Goal: Task Accomplishment & Management: Use online tool/utility

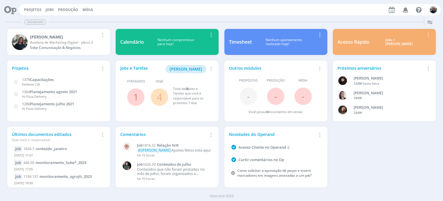
click at [389, 42] on div "Jobs > [PERSON_NAME]" at bounding box center [399, 42] width 51 height 8
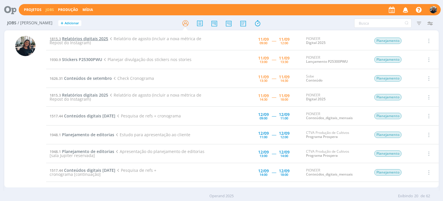
click at [65, 39] on span "Relatórios digitais 2025" at bounding box center [85, 38] width 46 height 5
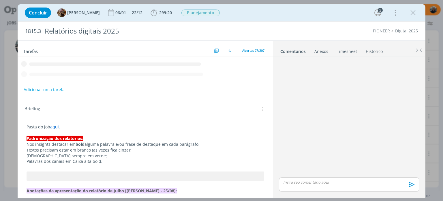
click at [433, 54] on div "Concluir [PERSON_NAME] 06/01 -- 22/12 299:20 Iniciar Apontar Data * [DATE] Hora…" at bounding box center [221, 100] width 443 height 201
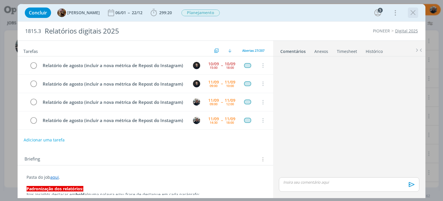
click at [414, 10] on icon "dialog" at bounding box center [413, 12] width 9 height 9
click at [414, 10] on div at bounding box center [221, 100] width 443 height 201
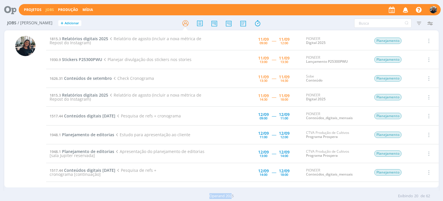
drag, startPoint x: 214, startPoint y: 197, endPoint x: 277, endPoint y: 209, distance: 64.0
click at [277, 200] on html "Projetos Jobs Produção Mídia Notificações Central de Ajuda Área de Membros Impl…" at bounding box center [221, 100] width 443 height 201
click at [81, 38] on span "Relatórios digitais 2025" at bounding box center [85, 38] width 46 height 5
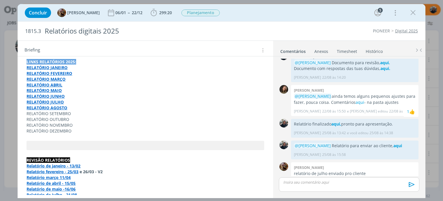
scroll to position [881, 0]
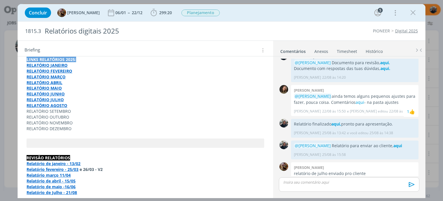
click at [47, 102] on strong "RELATÓRIO AGOSTO" at bounding box center [47, 104] width 41 height 5
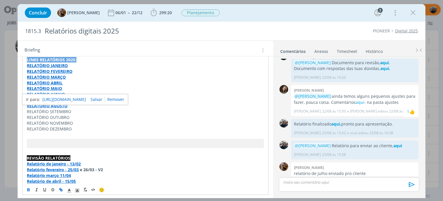
click at [66, 100] on link "[URL][DOMAIN_NAME]" at bounding box center [64, 100] width 44 height 8
click at [145, 109] on p "RELATÓRIO SETEMBRO" at bounding box center [145, 112] width 237 height 6
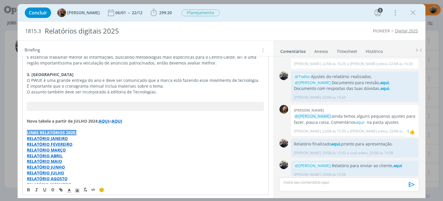
scroll to position [779, 0]
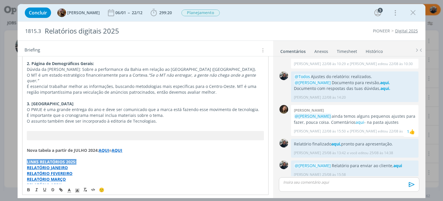
click at [109, 147] on strong "AQUI" at bounding box center [104, 149] width 11 height 5
click at [101, 144] on link "[URL][DOMAIN_NAME]" at bounding box center [88, 144] width 44 height 8
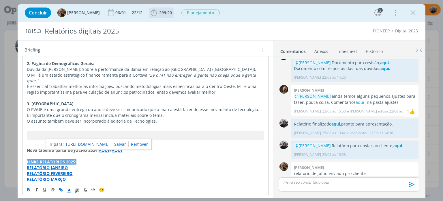
click at [156, 14] on icon "dialog" at bounding box center [153, 12] width 9 height 9
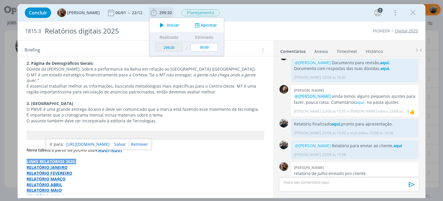
click at [167, 21] on icon "dialog" at bounding box center [162, 25] width 10 height 8
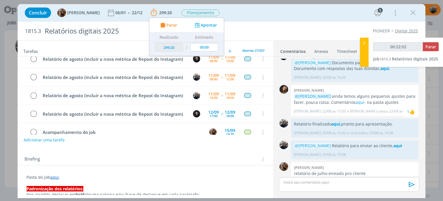
scroll to position [0, 0]
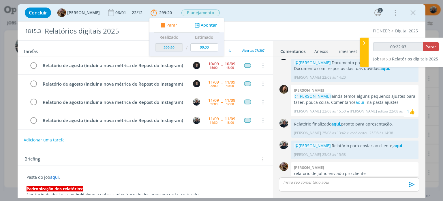
type input "00:22:04"
drag, startPoint x: 364, startPoint y: 44, endPoint x: 360, endPoint y: 44, distance: 4.3
click at [364, 44] on icon at bounding box center [365, 43] width 6 height 6
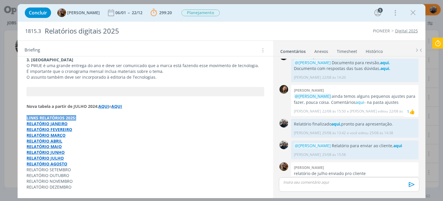
scroll to position [837, 0]
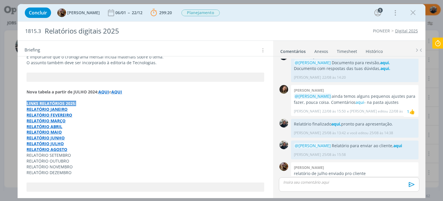
click at [60, 141] on strong "RELATÓRIO JULHO" at bounding box center [45, 143] width 37 height 5
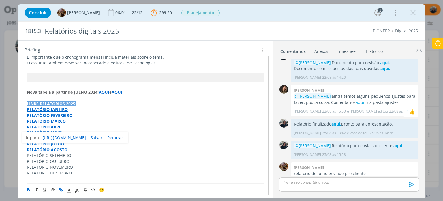
click at [62, 135] on link "[URL][DOMAIN_NAME]" at bounding box center [64, 138] width 44 height 8
